Goal: Book appointment/travel/reservation

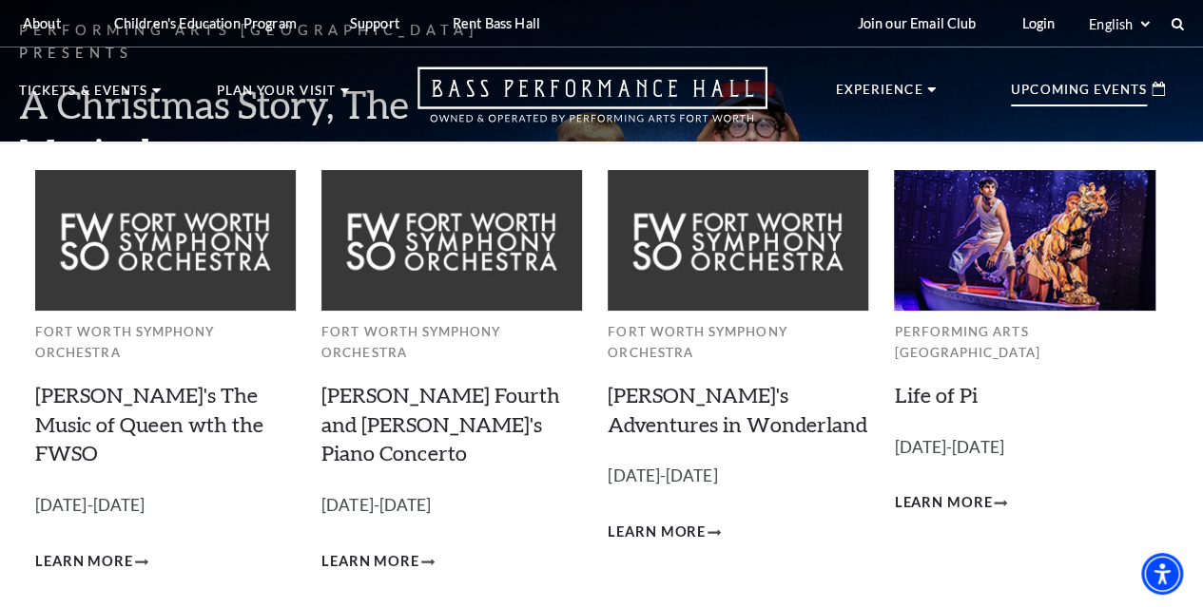
click at [1109, 100] on p "Upcoming Events" at bounding box center [1079, 95] width 136 height 23
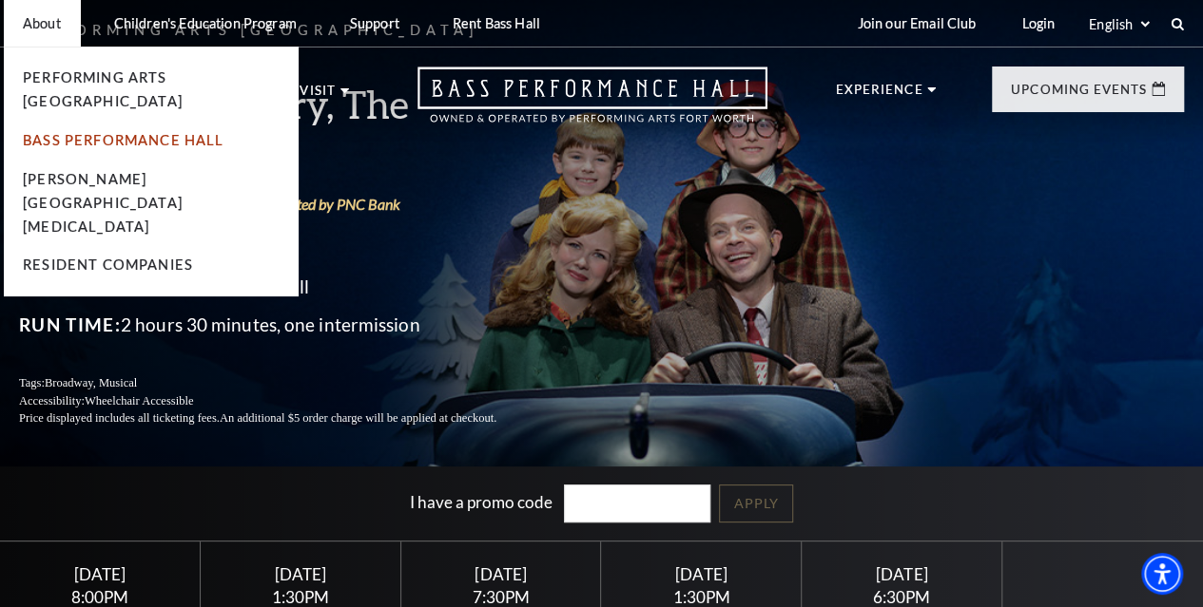
click at [79, 132] on link "Bass Performance Hall" at bounding box center [124, 140] width 202 height 16
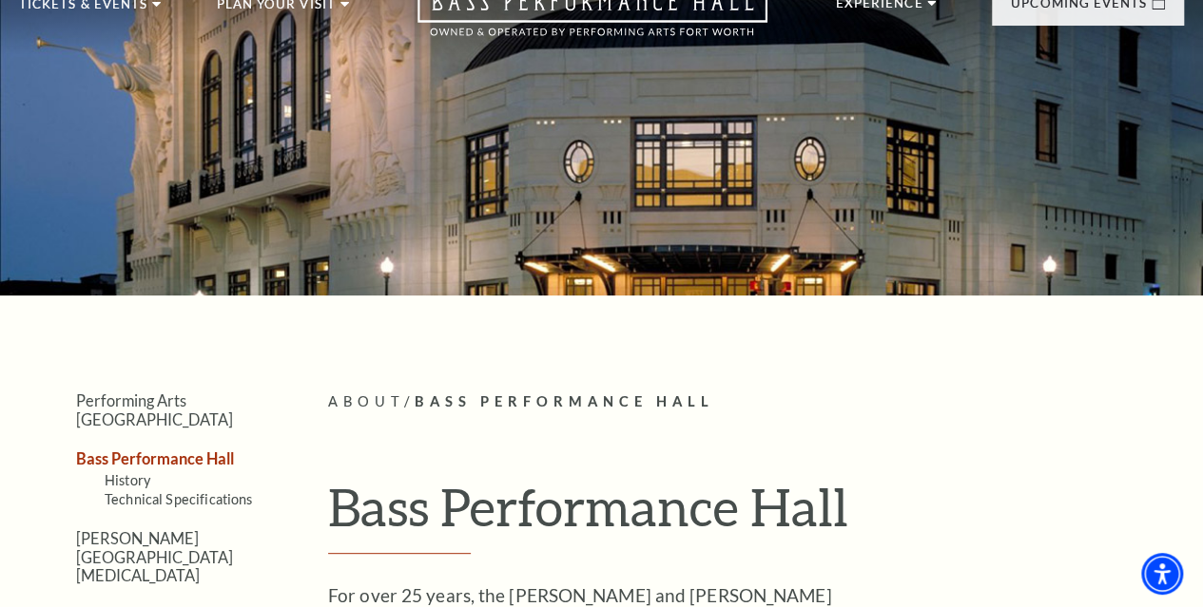
scroll to position [59, 0]
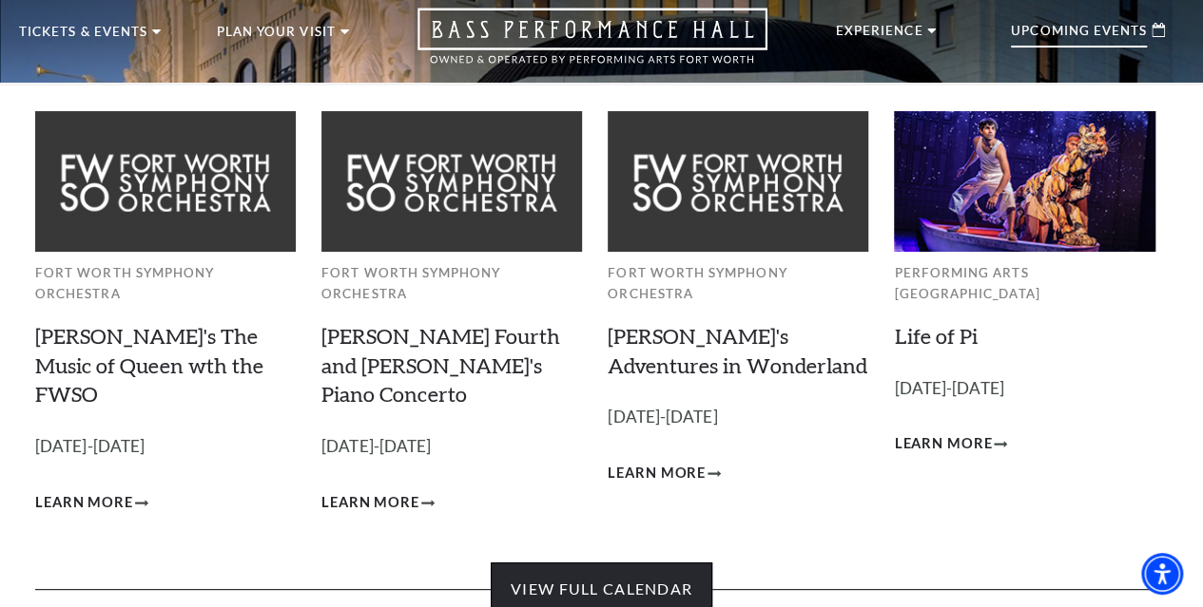
click at [624, 569] on link "View Full Calendar" at bounding box center [602, 589] width 222 height 53
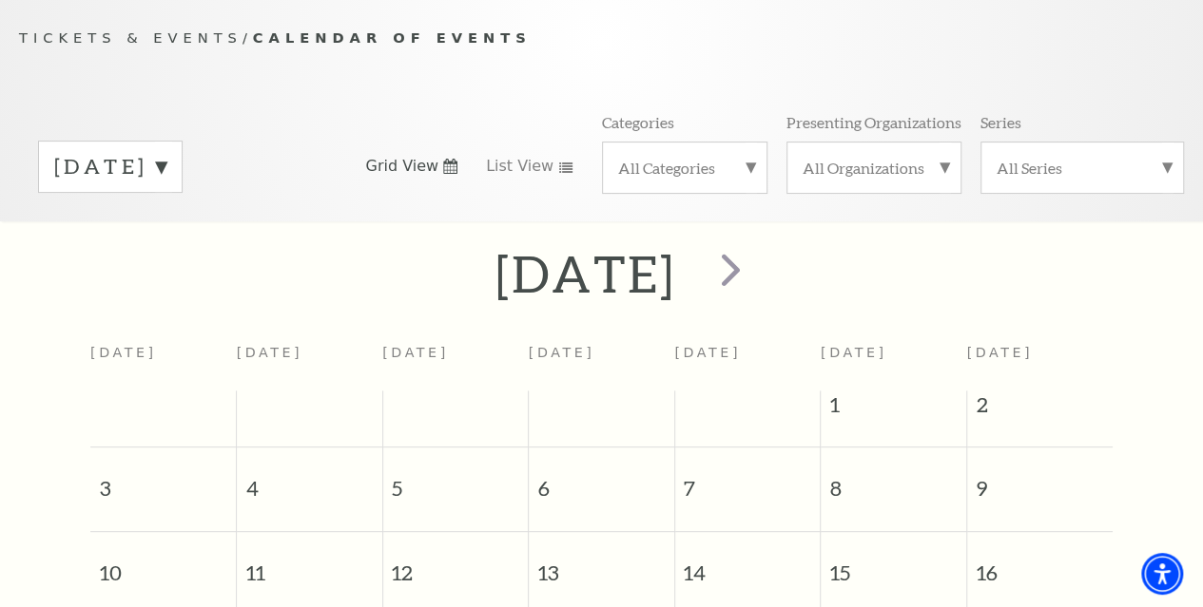
scroll to position [167, 0]
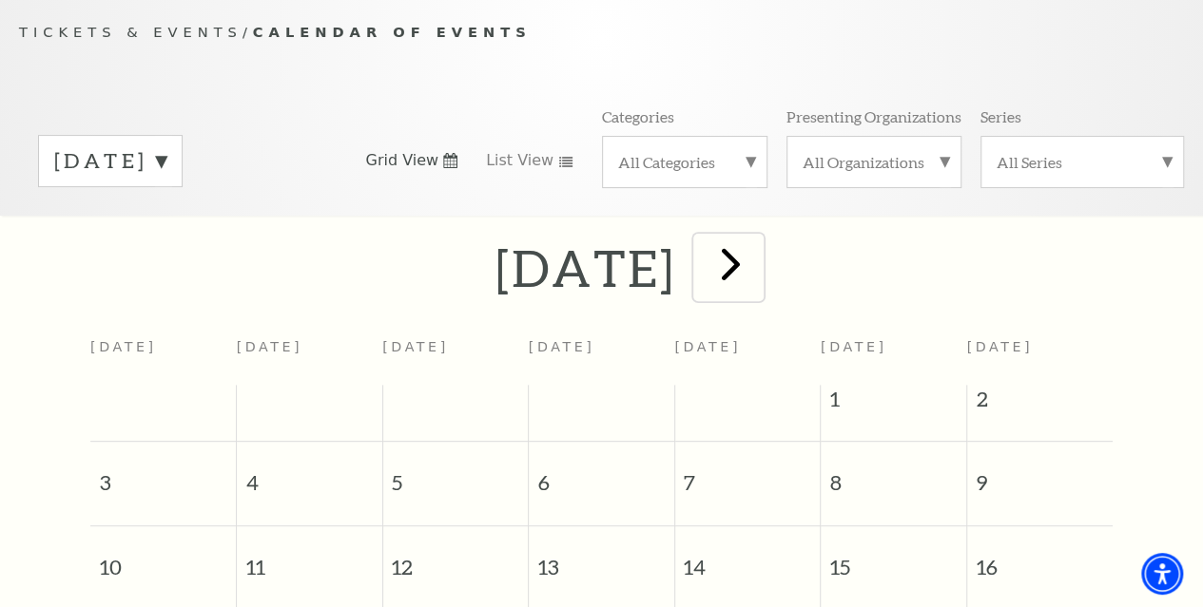
click at [758, 265] on span "next" at bounding box center [731, 264] width 54 height 54
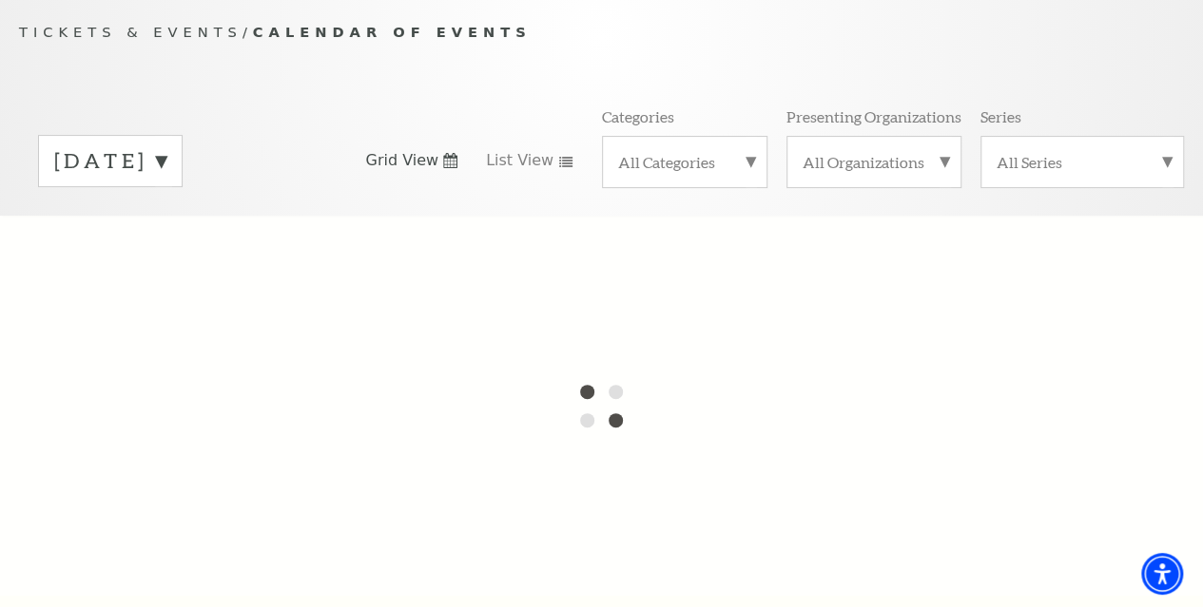
click at [812, 265] on div at bounding box center [601, 406] width 1203 height 380
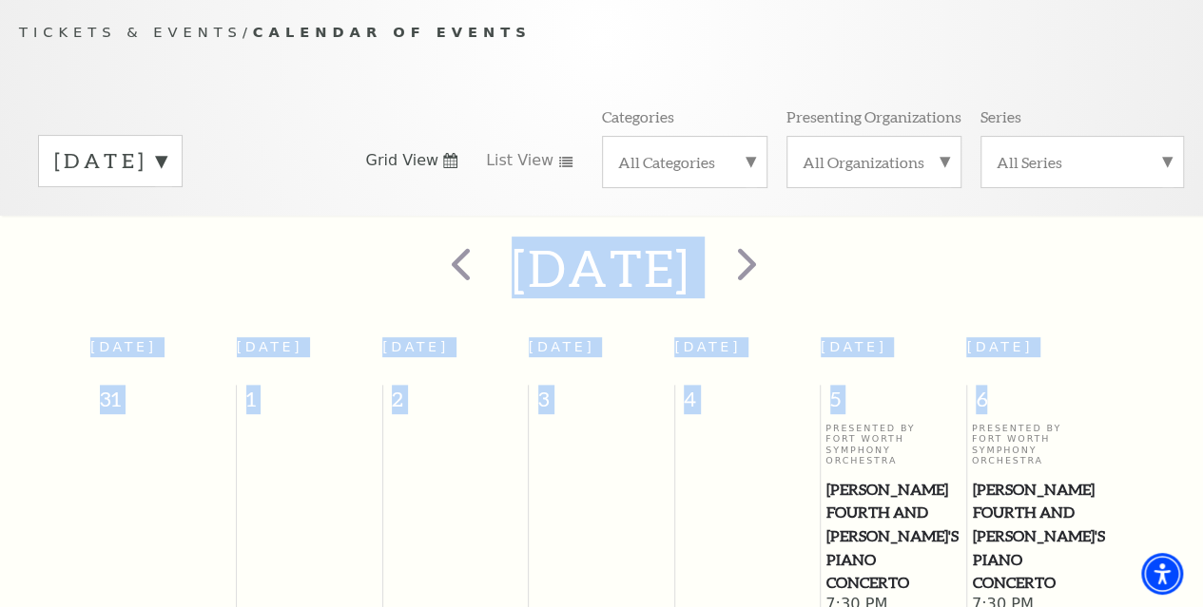
click at [166, 164] on label "September 2025" at bounding box center [110, 160] width 112 height 29
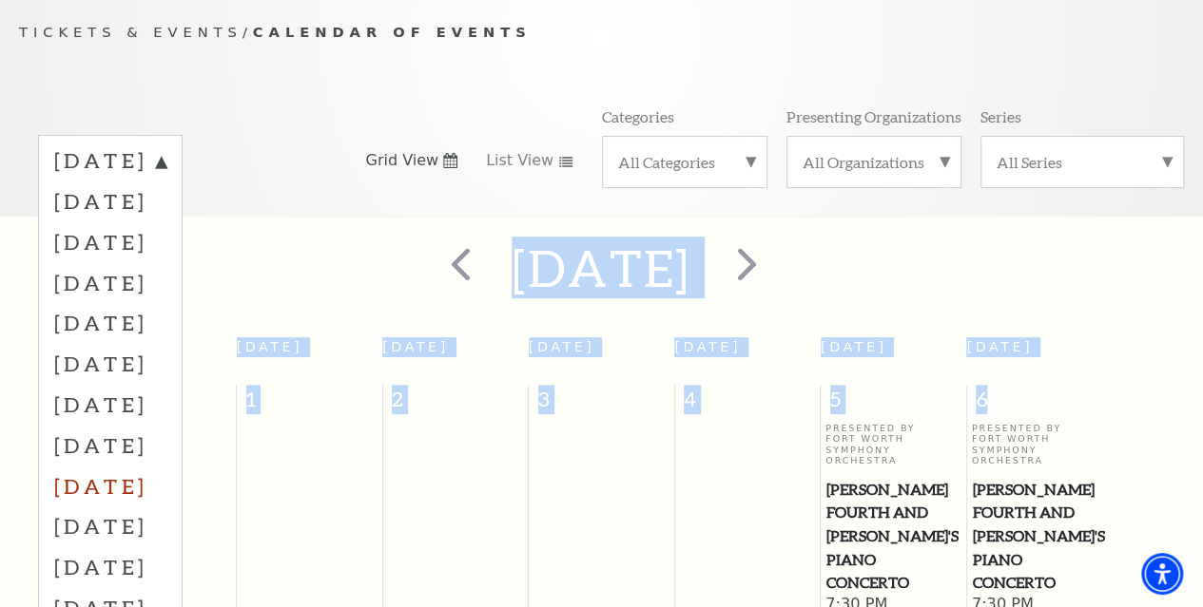
click at [166, 501] on label "April 2026" at bounding box center [110, 486] width 112 height 41
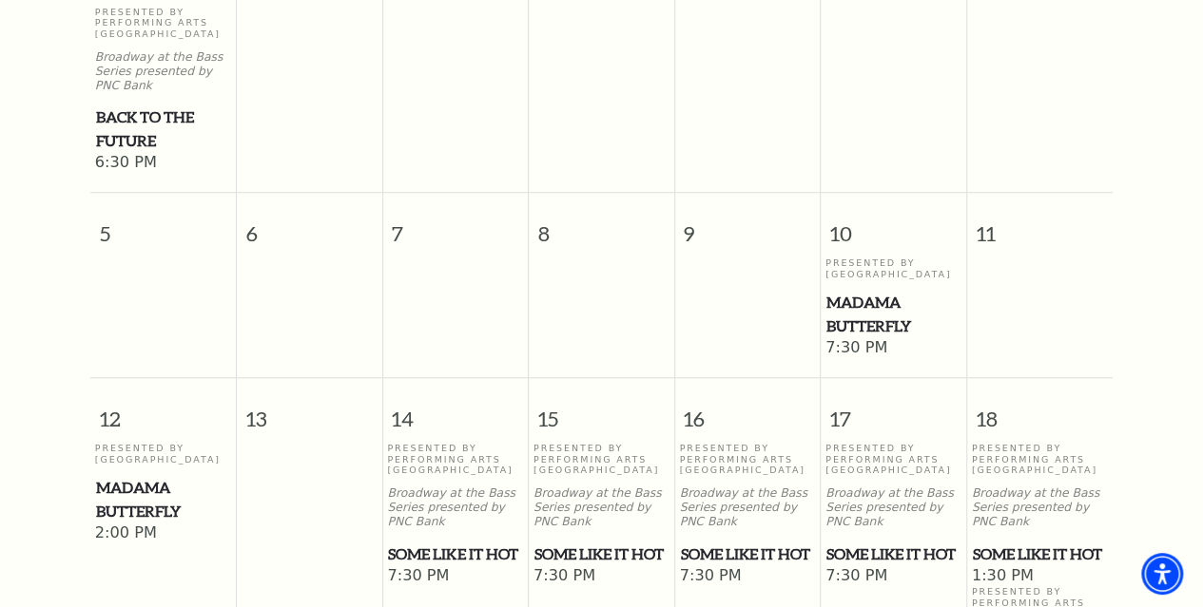
scroll to position [747, 0]
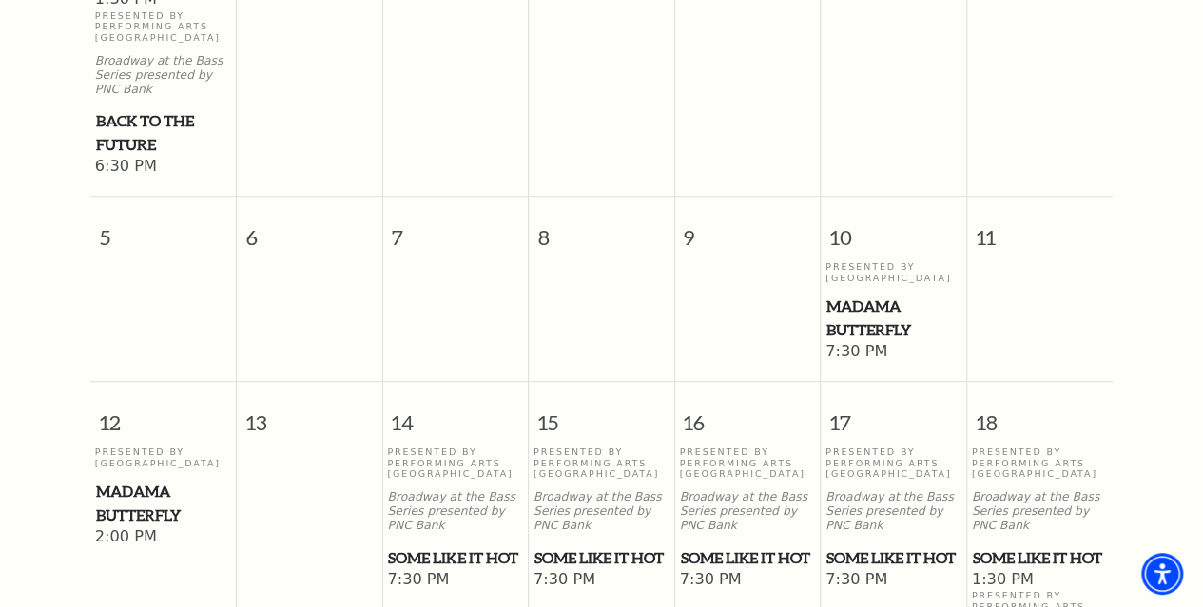
click at [862, 336] on span "Madama Butterfly" at bounding box center [893, 318] width 134 height 47
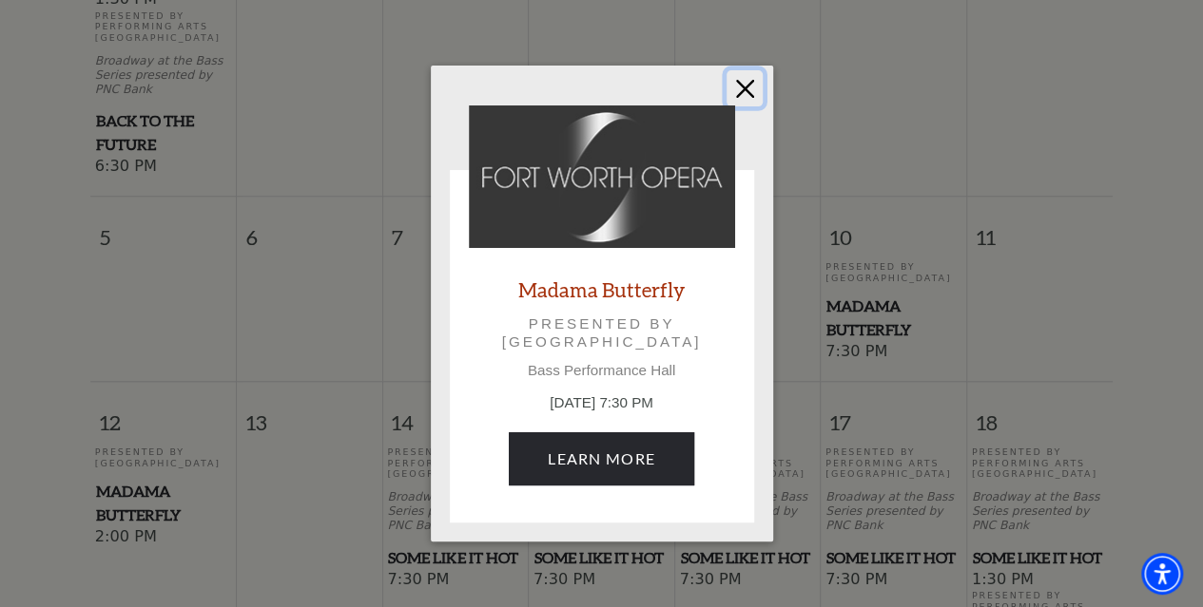
click at [736, 87] on button "Close" at bounding box center [744, 88] width 36 height 36
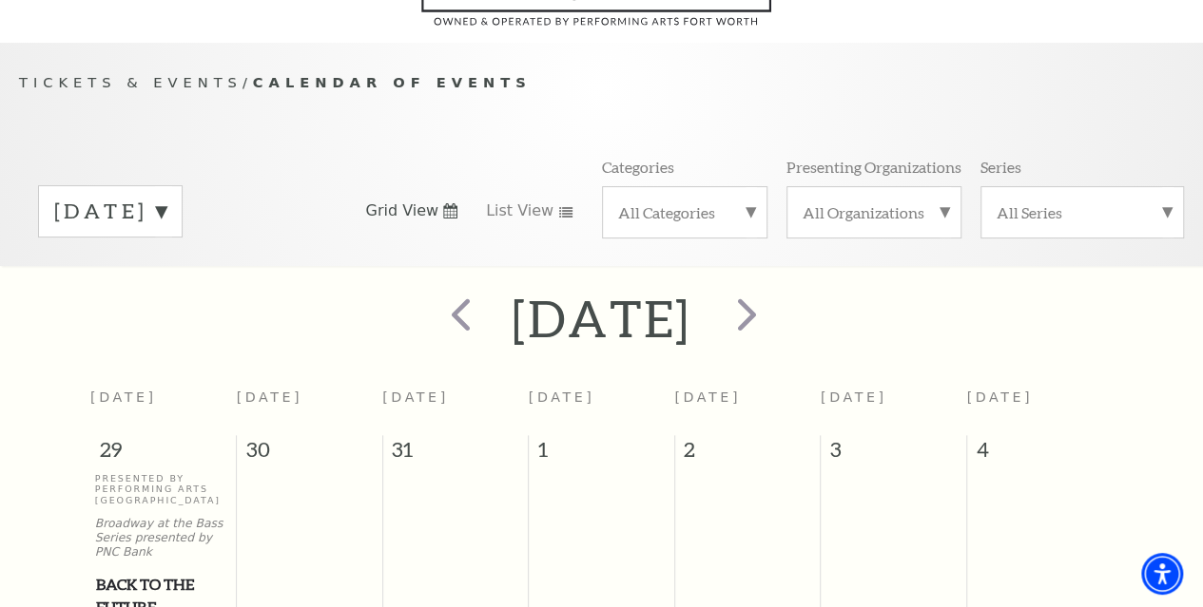
scroll to position [0, 0]
